Goal: Task Accomplishment & Management: Manage account settings

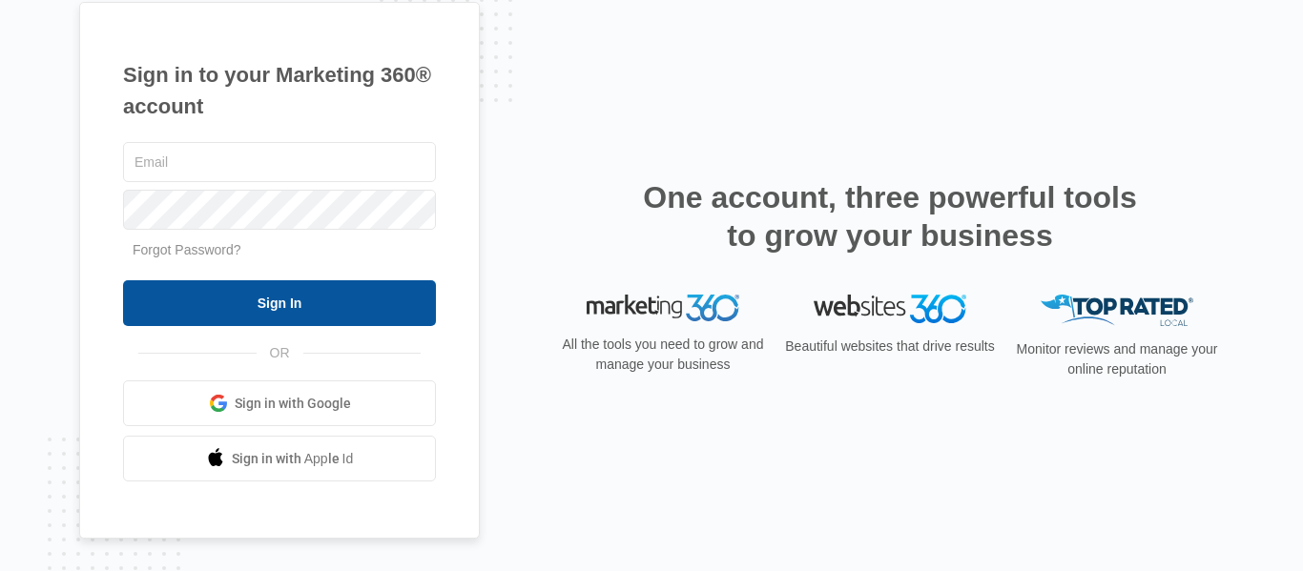
type input "[DOMAIN_NAME][EMAIL_ADDRESS][DOMAIN_NAME]"
click at [305, 304] on input "Sign In" at bounding box center [279, 303] width 313 height 46
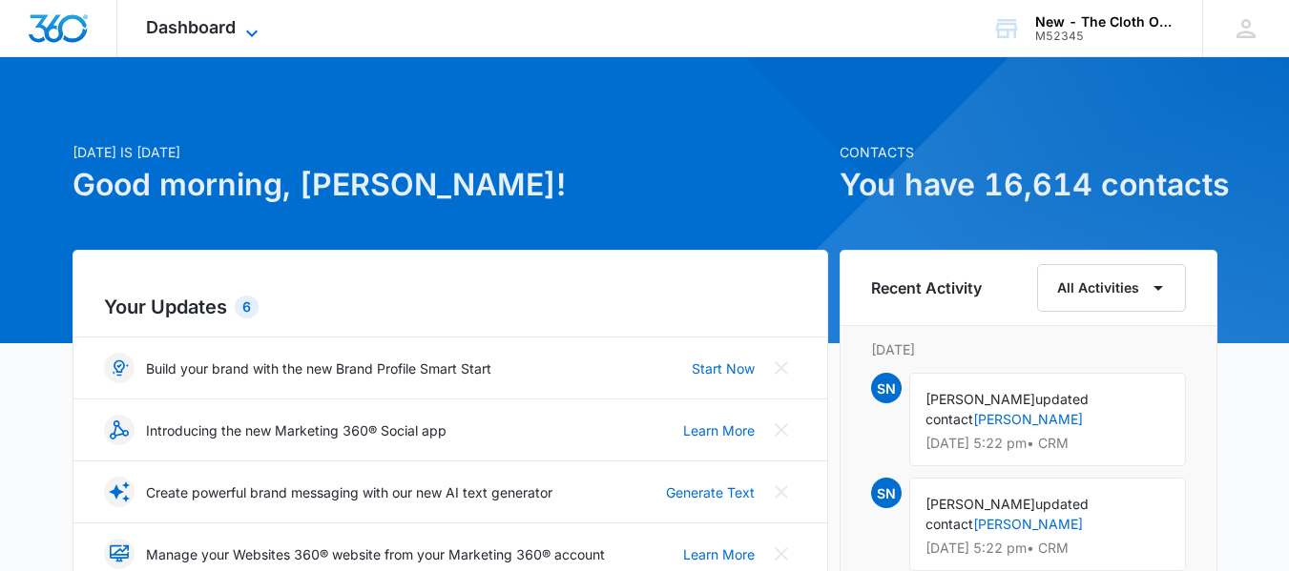
click at [209, 19] on span "Dashboard" at bounding box center [191, 27] width 90 height 20
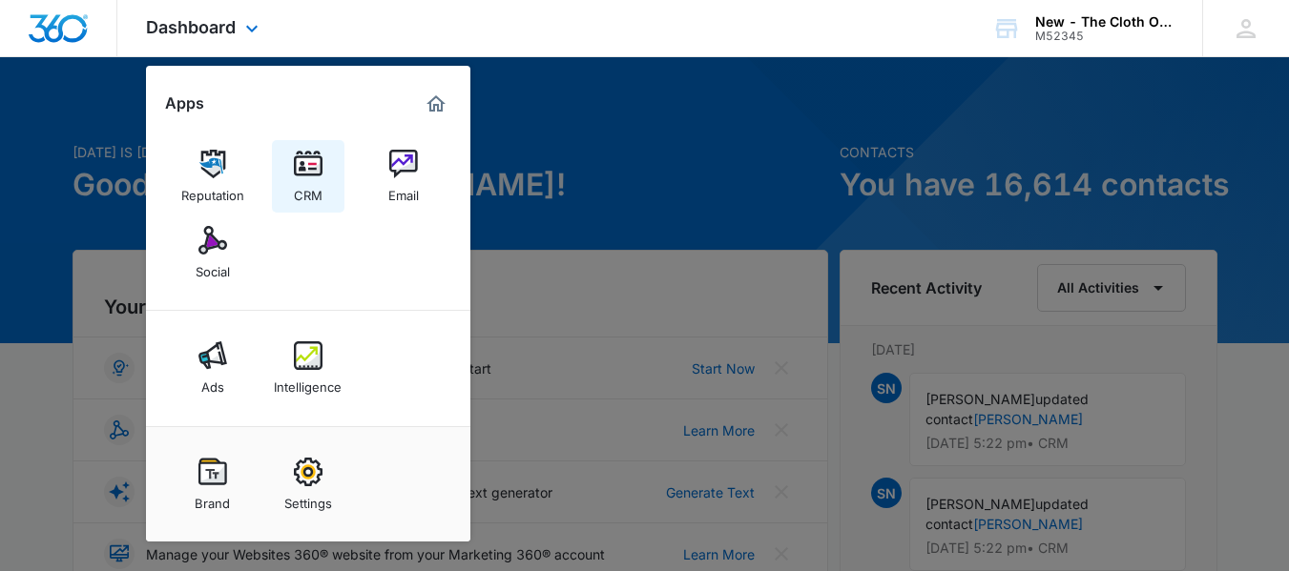
click at [326, 178] on link "CRM" at bounding box center [308, 176] width 73 height 73
